Goal: Task Accomplishment & Management: Use online tool/utility

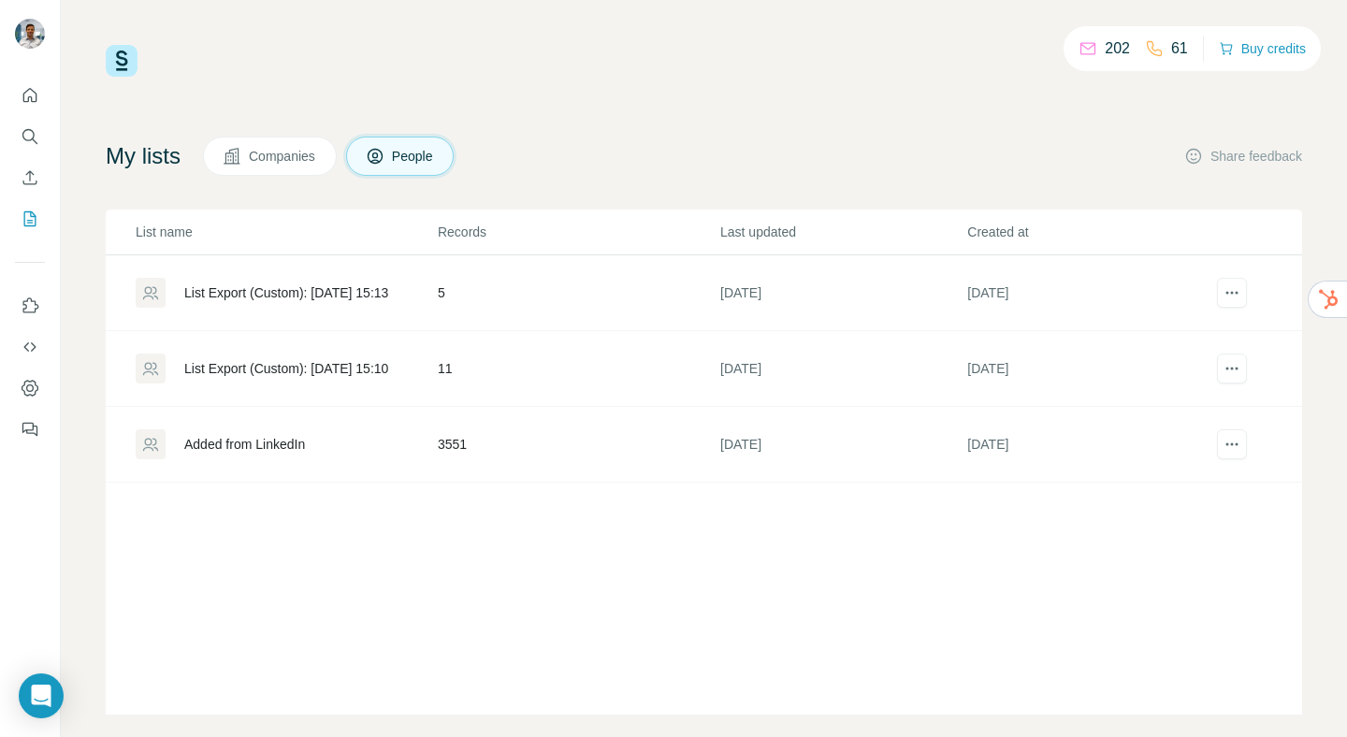
click at [291, 444] on div "Added from LinkedIn" at bounding box center [244, 444] width 121 height 19
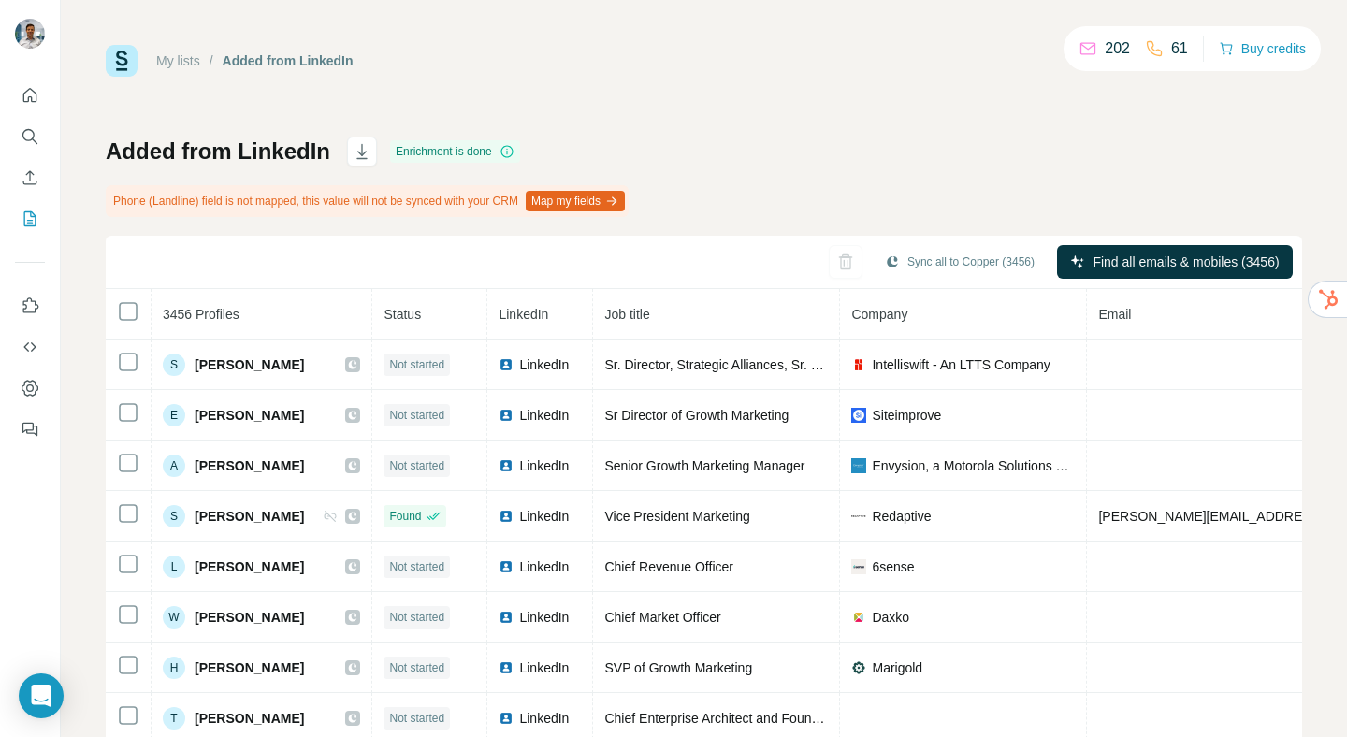
click at [613, 200] on button "Map my fields" at bounding box center [575, 201] width 99 height 21
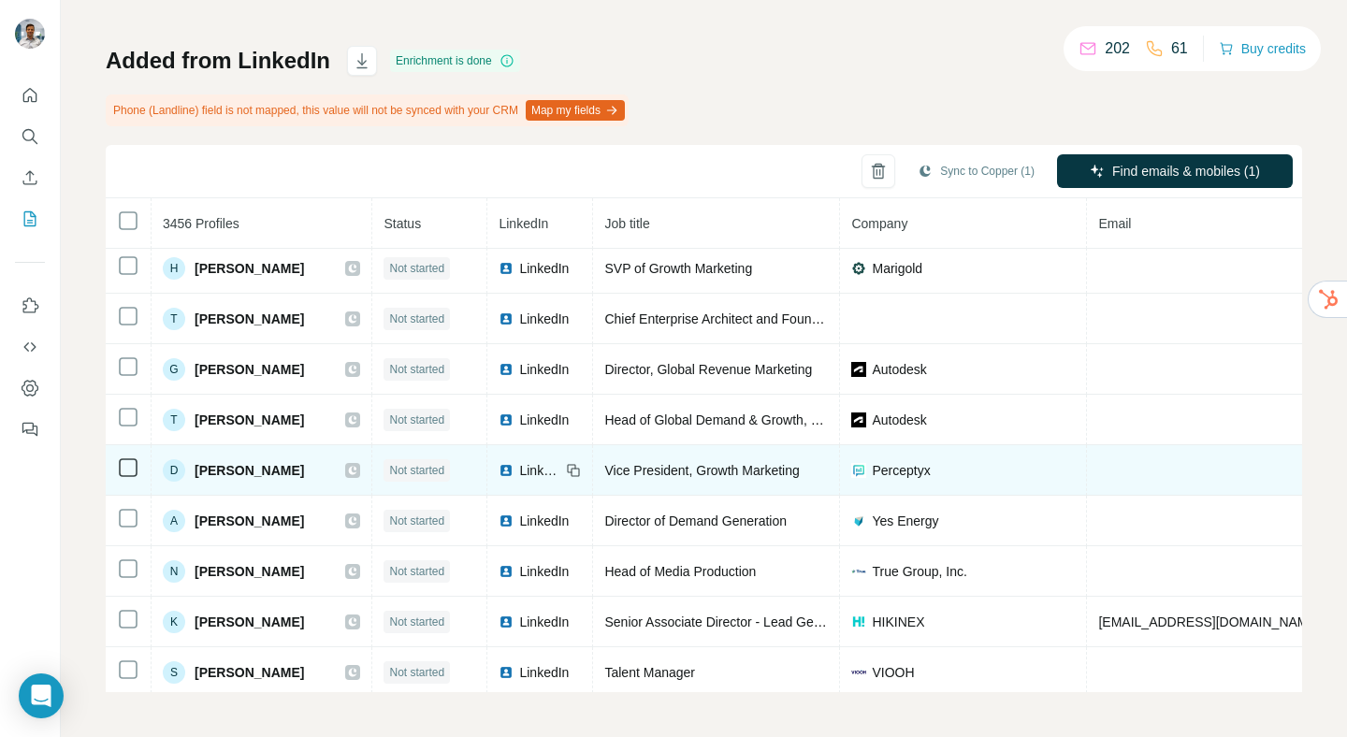
scroll to position [307, 0]
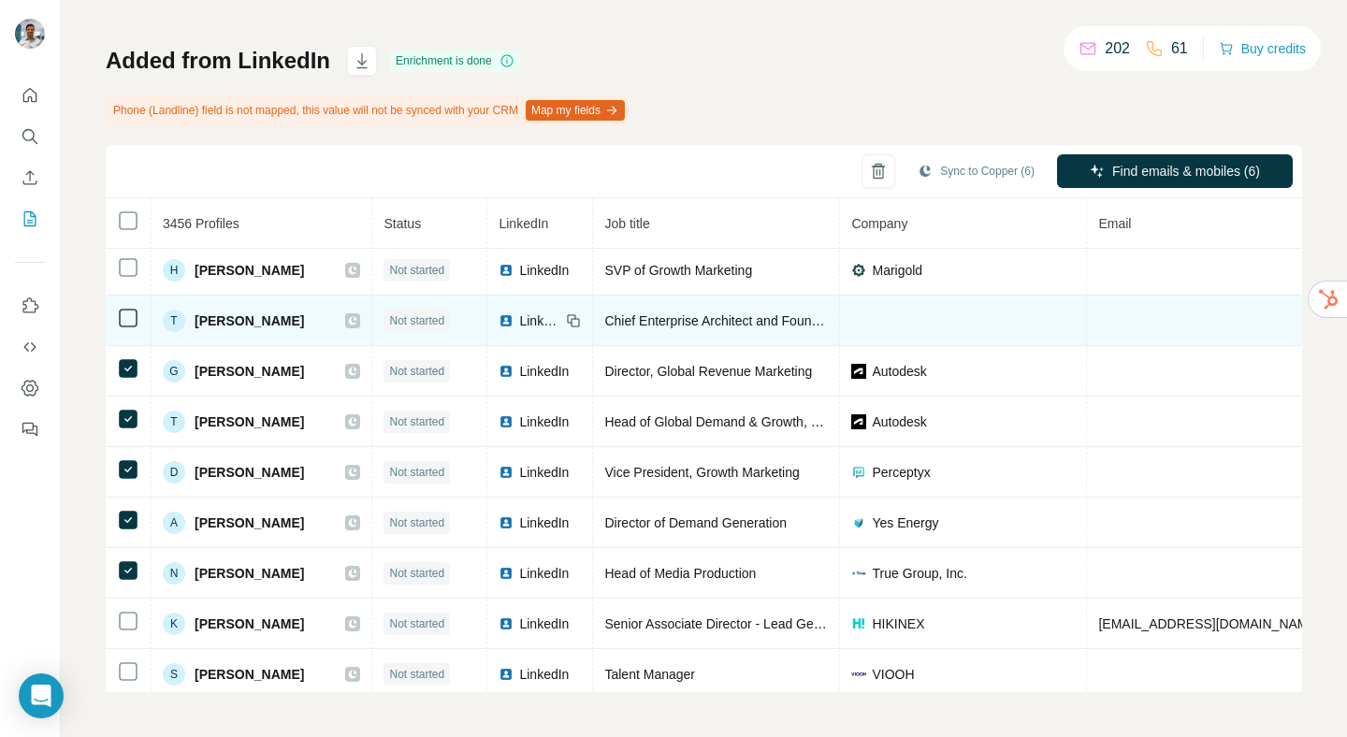
click at [127, 299] on td at bounding box center [129, 321] width 46 height 51
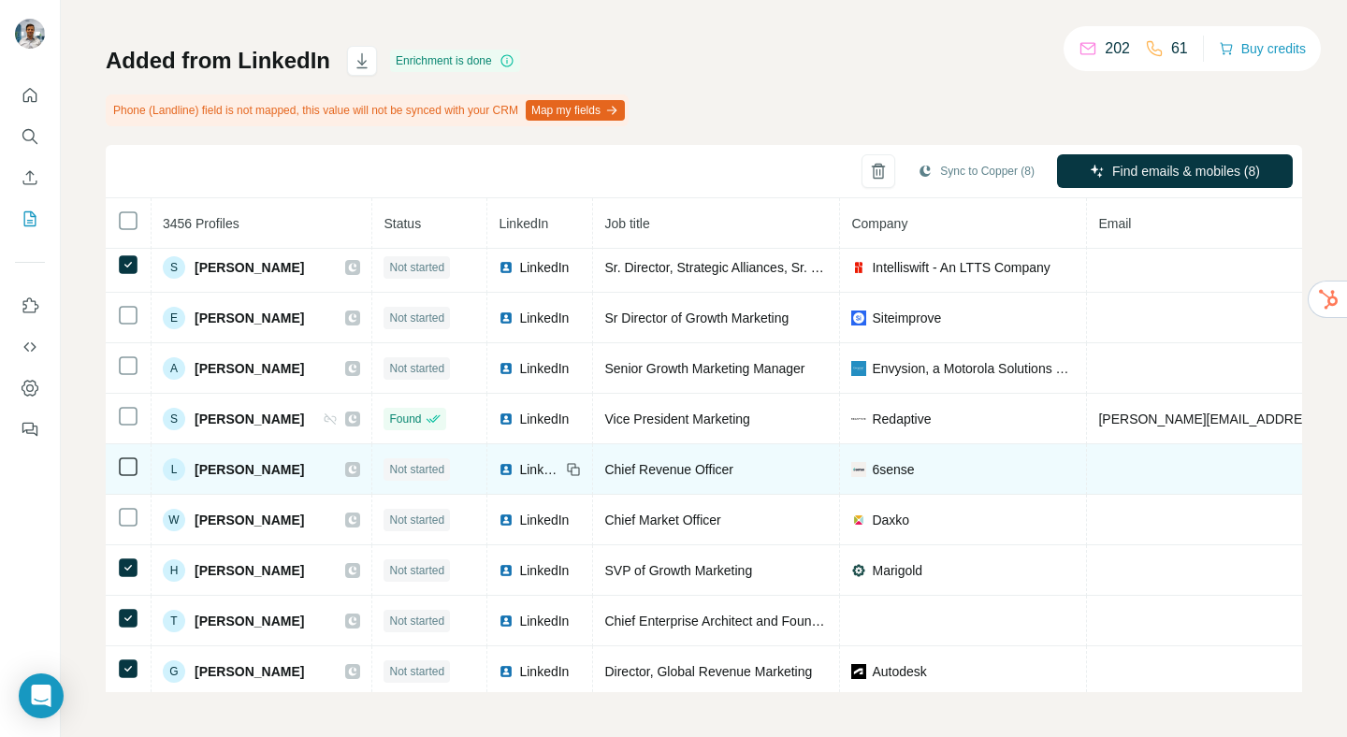
scroll to position [7, 0]
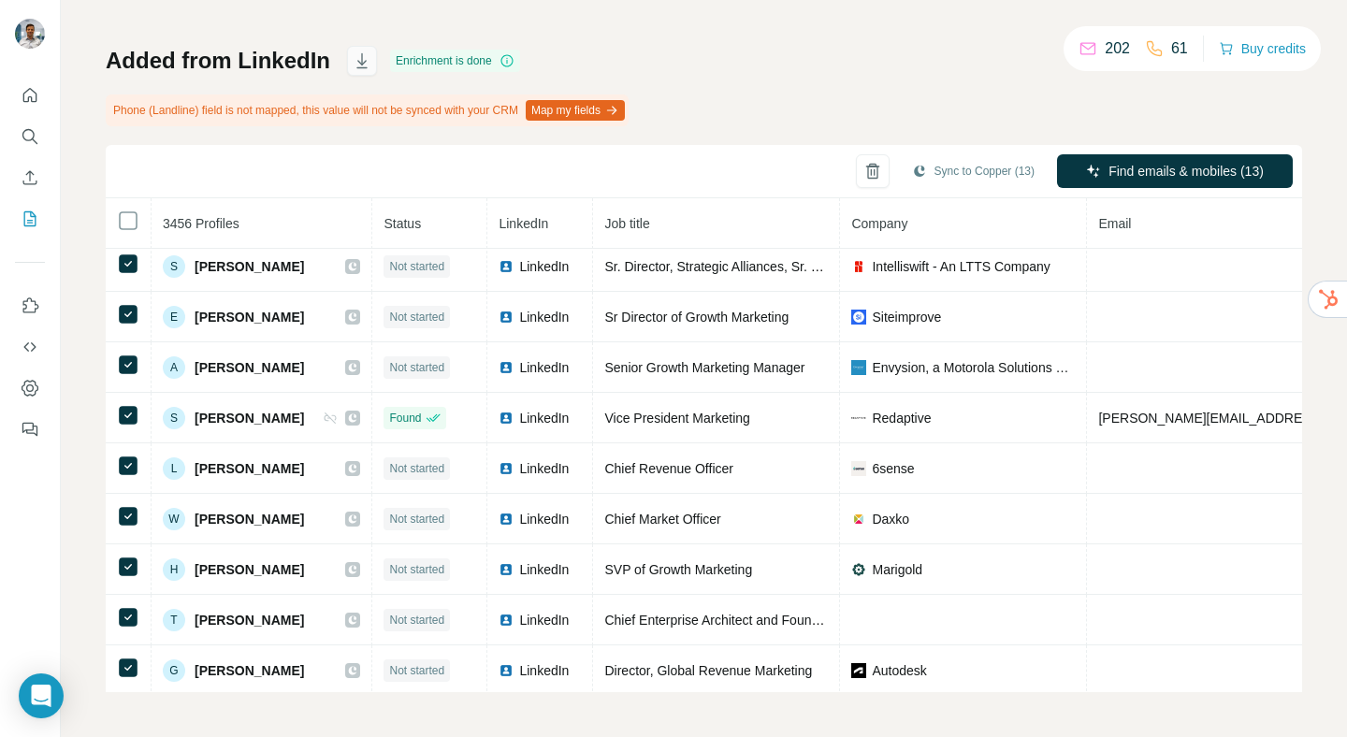
click at [356, 65] on icon "button" at bounding box center [362, 60] width 19 height 19
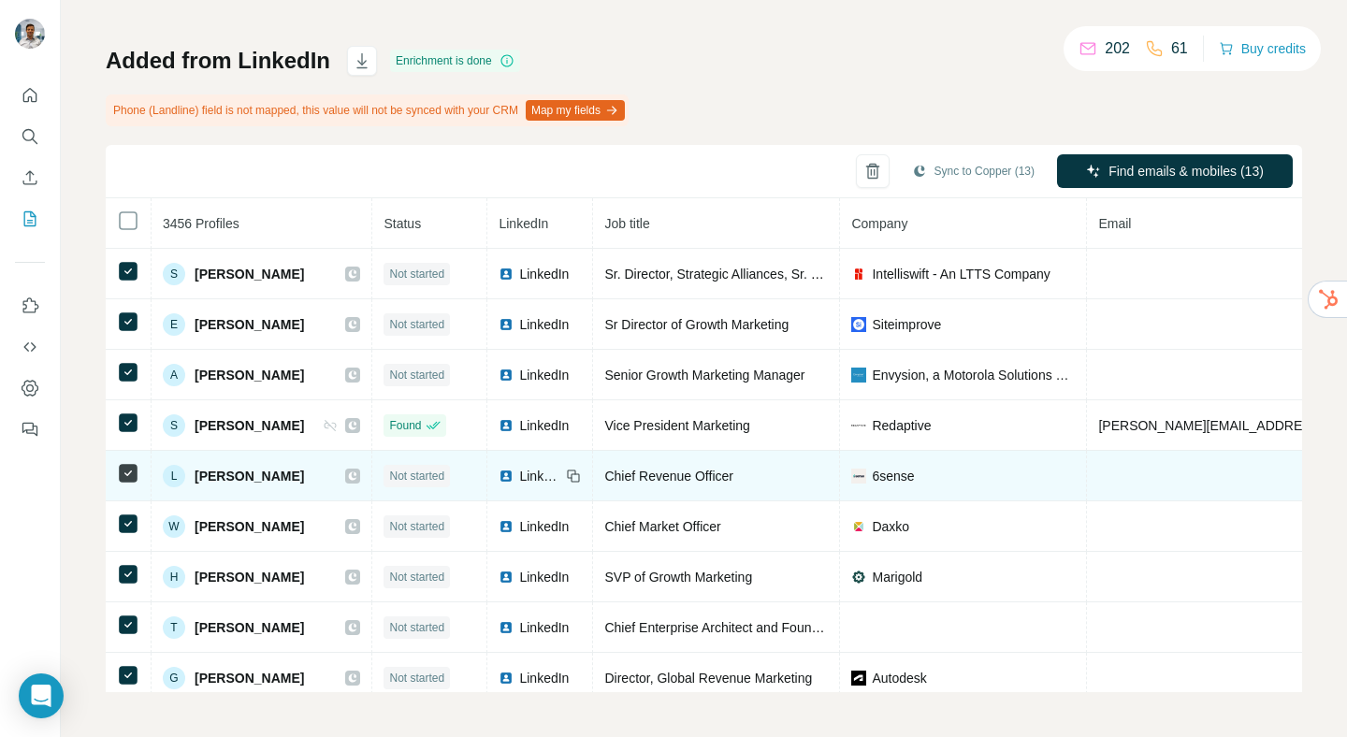
scroll to position [0, 0]
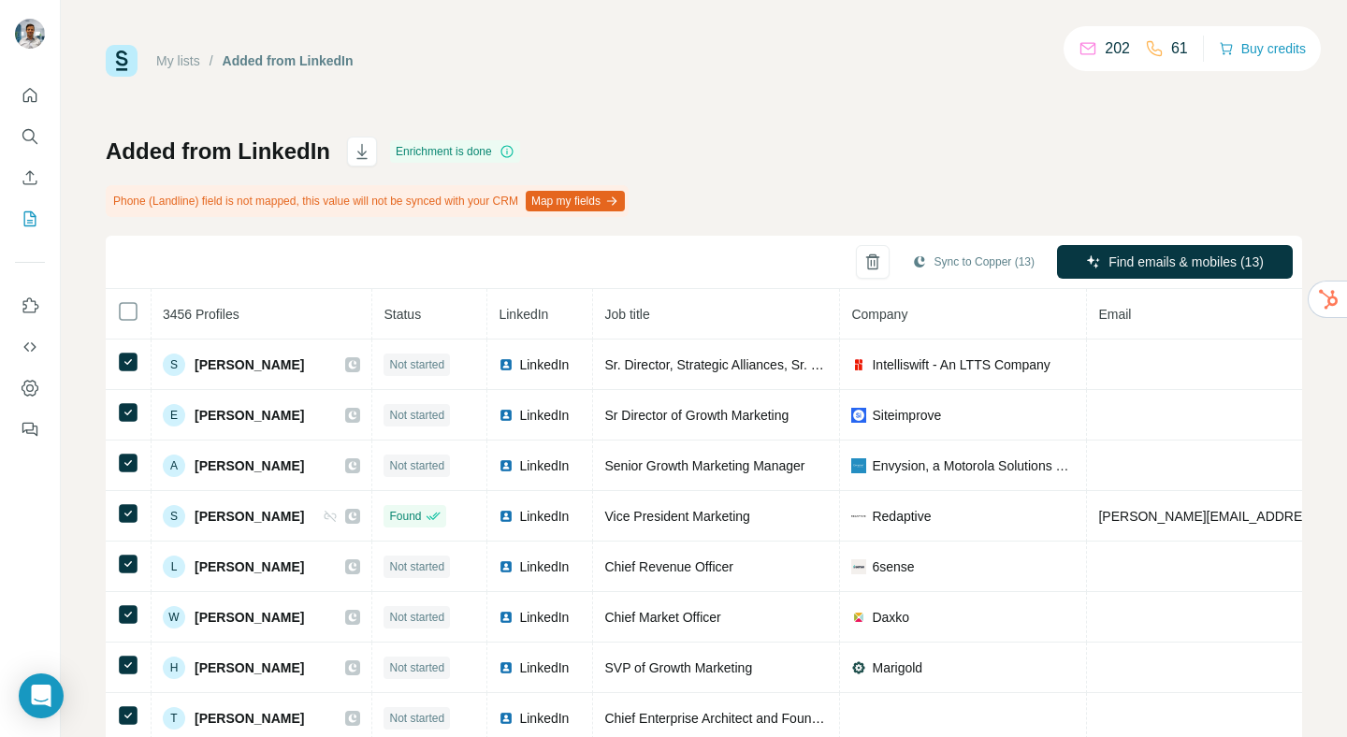
click at [1067, 135] on div "My lists / Added from LinkedIn 202 61 Buy credits Added from LinkedIn Enrichmen…" at bounding box center [704, 414] width 1197 height 738
click at [923, 113] on div "My lists / Added from LinkedIn 202 61 Buy credits Added from LinkedIn Enrichmen…" at bounding box center [704, 414] width 1197 height 738
click at [822, 103] on div "My lists / Added from LinkedIn 202 61 Buy credits Added from LinkedIn Enrichmen…" at bounding box center [704, 414] width 1197 height 738
click at [685, 101] on div "My lists / Added from LinkedIn 202 61 Buy credits Added from LinkedIn Enrichmen…" at bounding box center [704, 414] width 1197 height 738
click at [702, 125] on div "My lists / Added from LinkedIn 202 61 Buy credits Added from LinkedIn Enrichmen…" at bounding box center [704, 414] width 1197 height 738
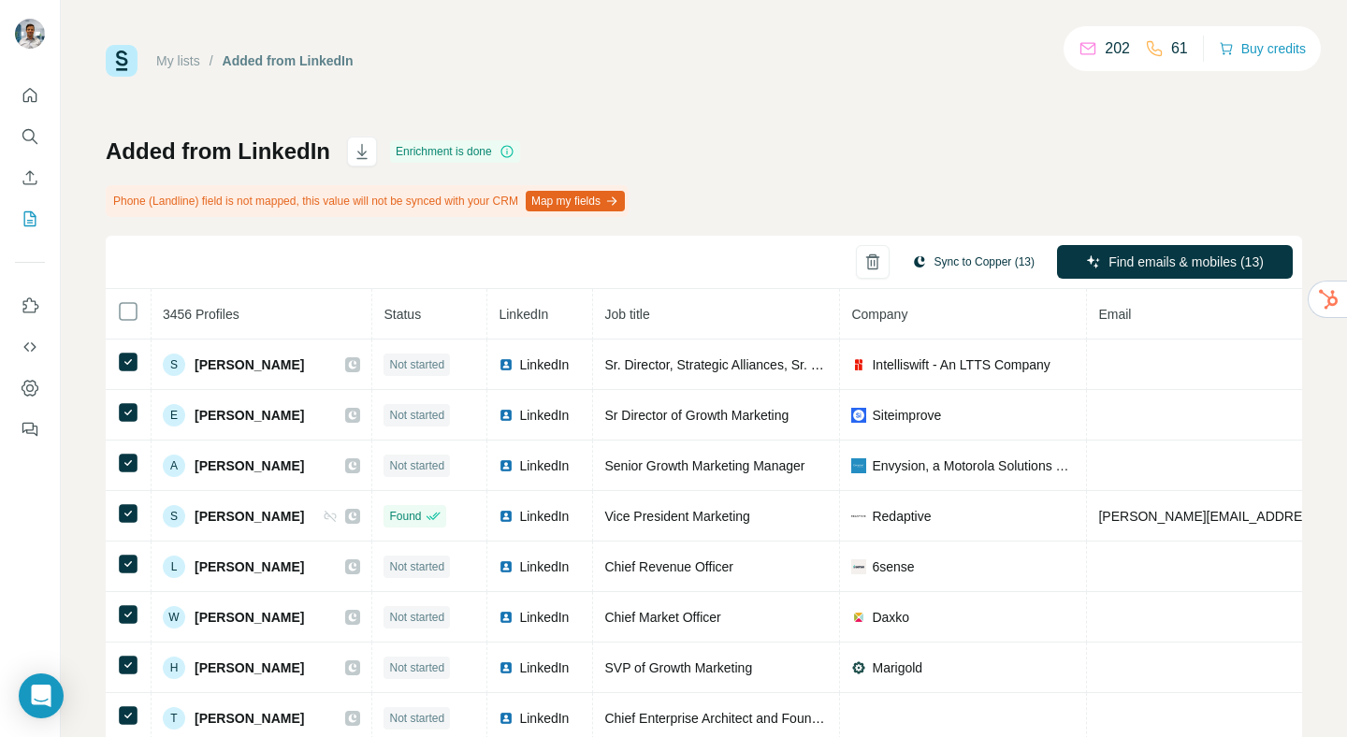
click at [953, 261] on button "Sync to Copper (13)" at bounding box center [973, 262] width 149 height 28
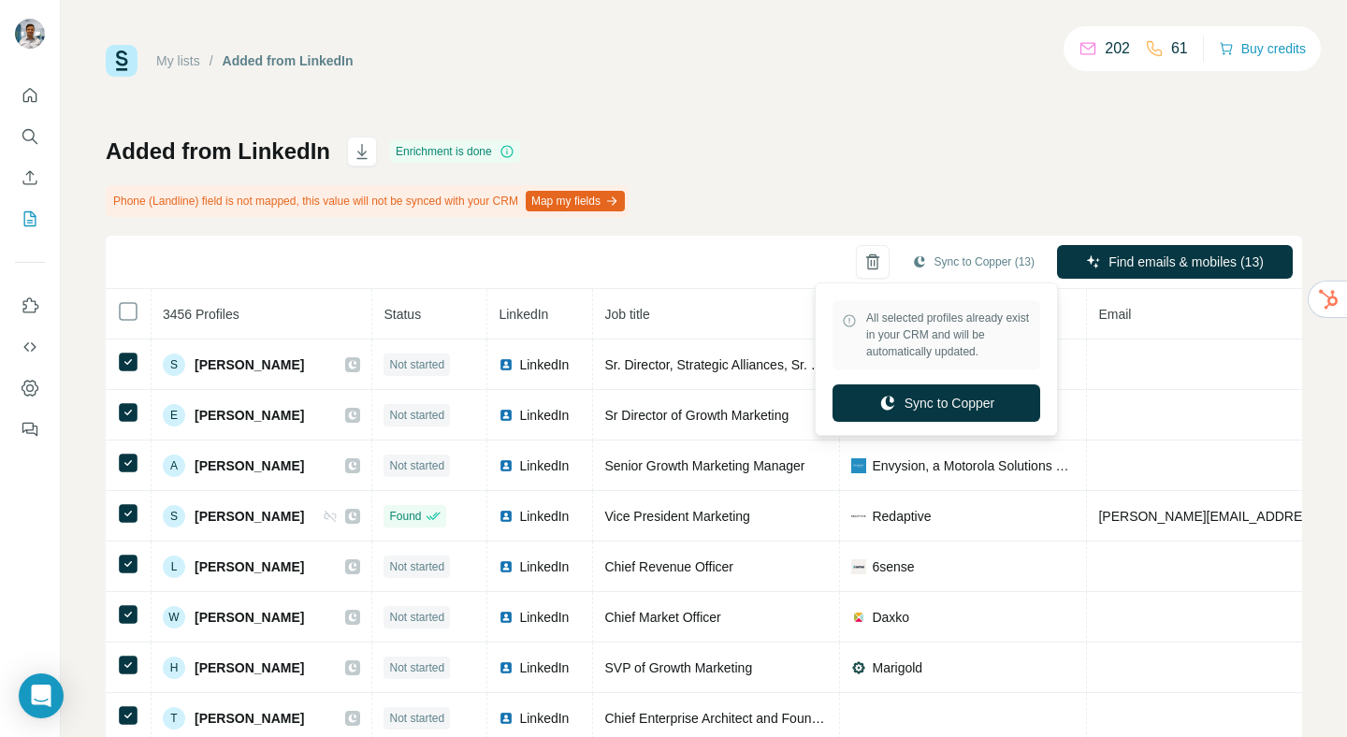
click at [951, 161] on div "Added from LinkedIn Enrichment is done Phone (Landline) field is not mapped, th…" at bounding box center [704, 460] width 1197 height 646
